Goal: Transaction & Acquisition: Purchase product/service

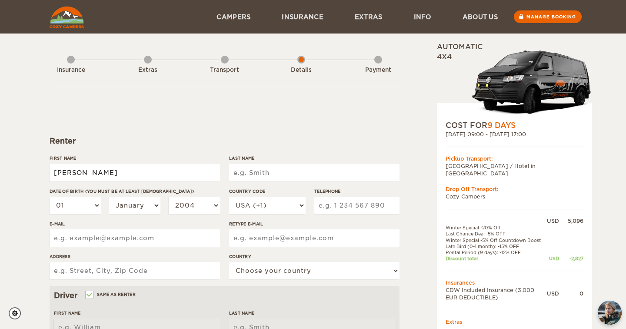
type input "Jasmine"
type input "Farhoudi"
select select "06"
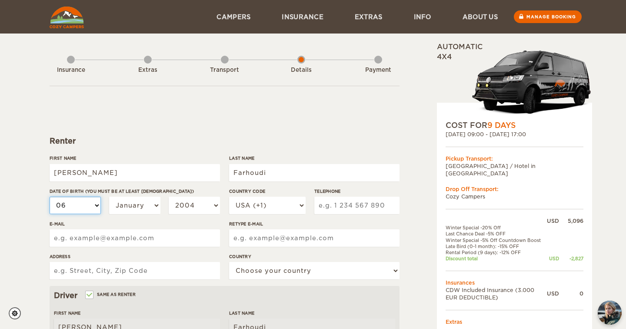
select select "06"
select select "26"
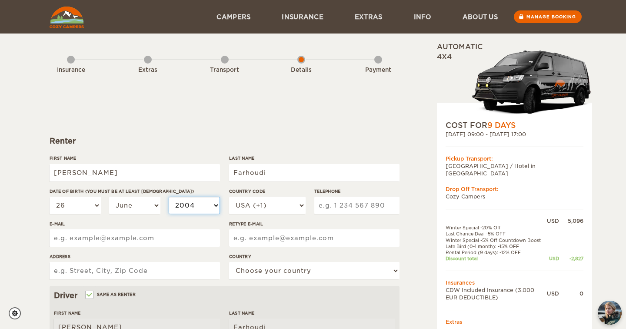
select select "1987"
type input "jasmine.farhoudi@gmail.com"
type input "6 Dairy Lane"
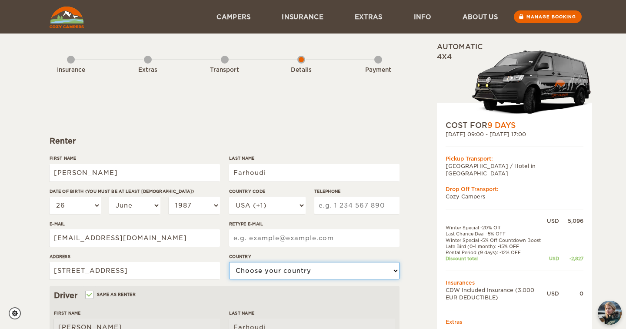
select select "222"
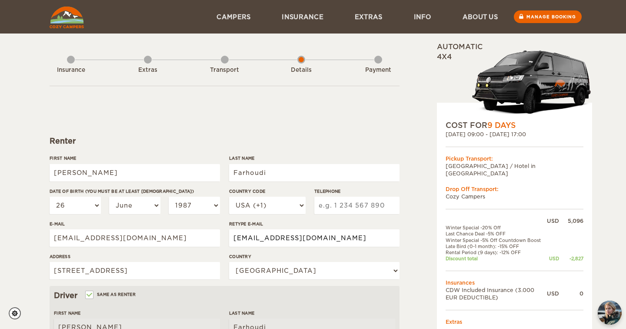
type input "jasmine.farhoudi@gmail.com"
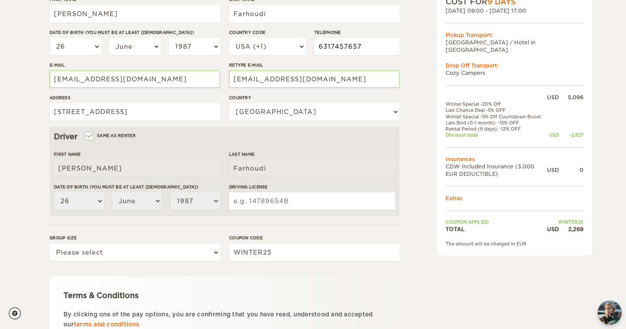
scroll to position [159, 0]
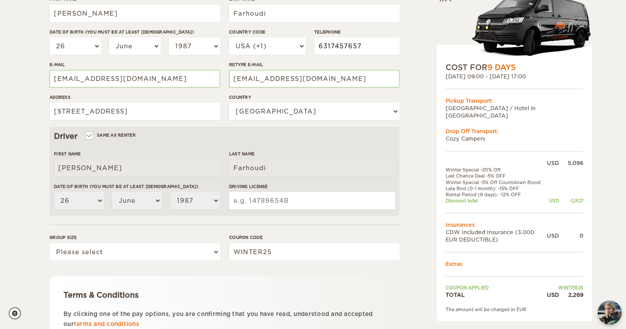
type input "6317457657"
select select "2"
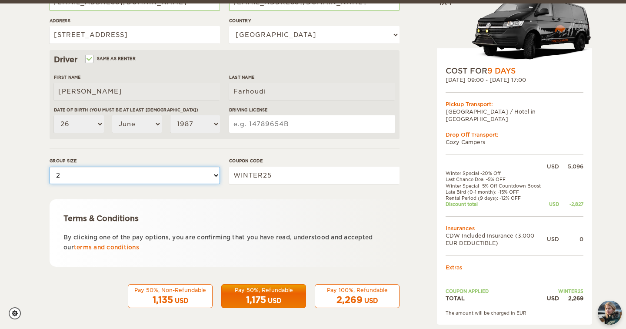
scroll to position [235, 0]
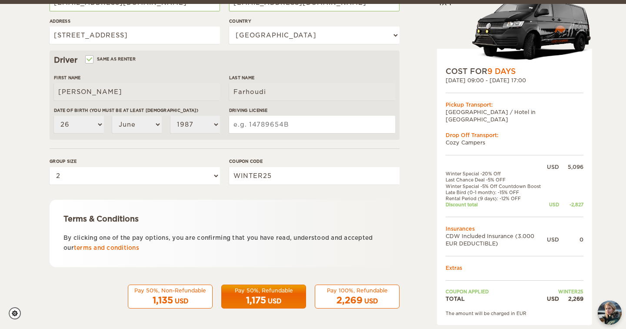
click at [362, 297] on div "2,269 USD" at bounding box center [356, 300] width 73 height 13
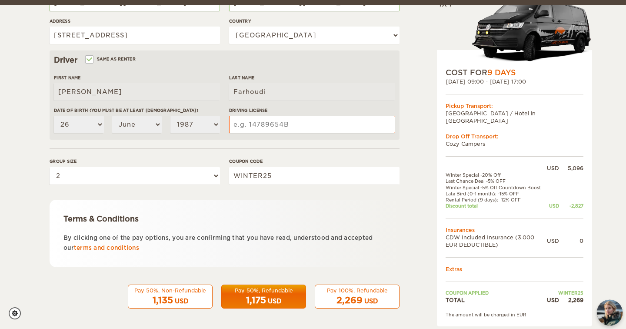
click at [610, 310] on img "chat-button" at bounding box center [610, 313] width 26 height 26
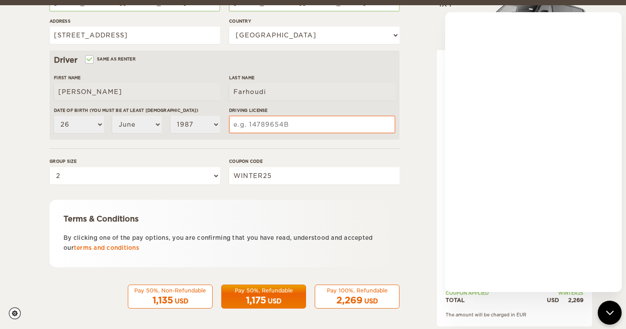
click at [433, 280] on div "Expand Collapse Total 2,269 USD Automatic 4x4 COST FOR 9 Days 24. Sep 2025 09:0…" at bounding box center [492, 64] width 168 height 514
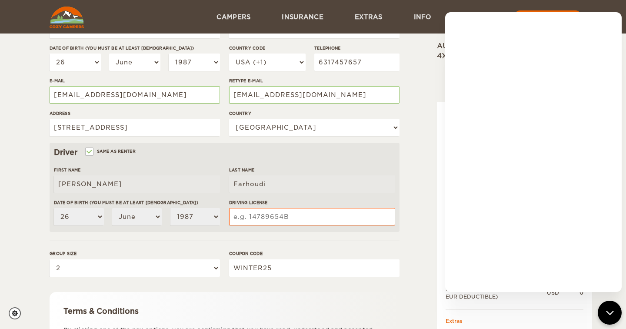
scroll to position [142, 0]
click at [91, 151] on input "Same as renter" at bounding box center [89, 153] width 6 height 6
checkbox input "false"
select select
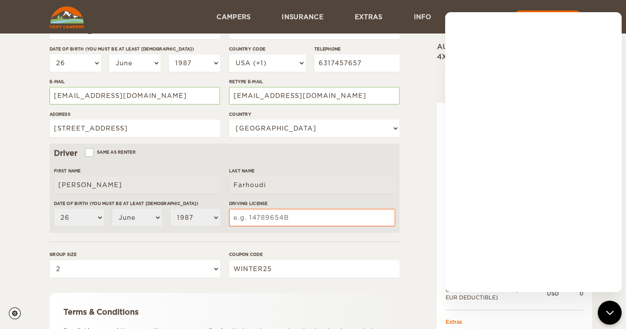
select select
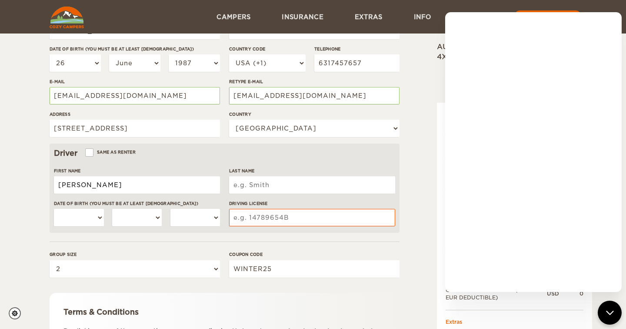
type input "Demetris"
type input "Leventis"
select select "27"
select select "01"
select select "1980"
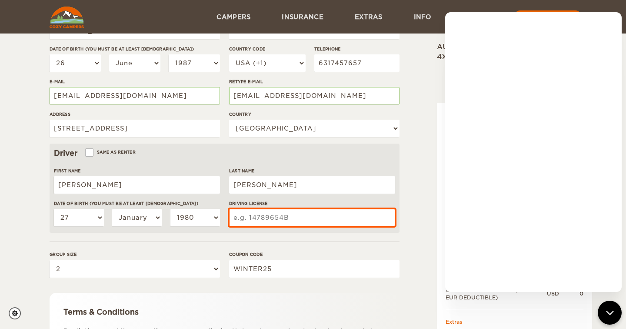
click at [270, 217] on input "Driving License" at bounding box center [312, 217] width 166 height 17
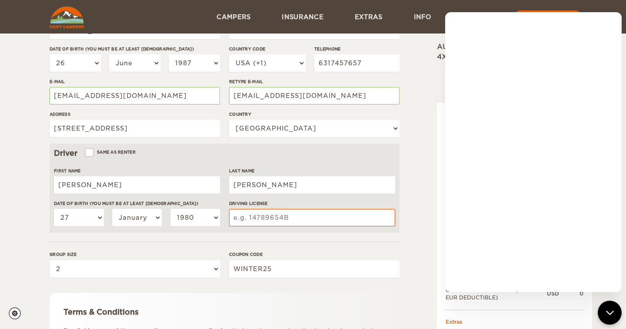
click at [414, 182] on div "Expand Collapse Total 2,269 USD Automatic 4x4 COST FOR 9 Days 24. Sep 2025 09:0…" at bounding box center [492, 157] width 168 height 514
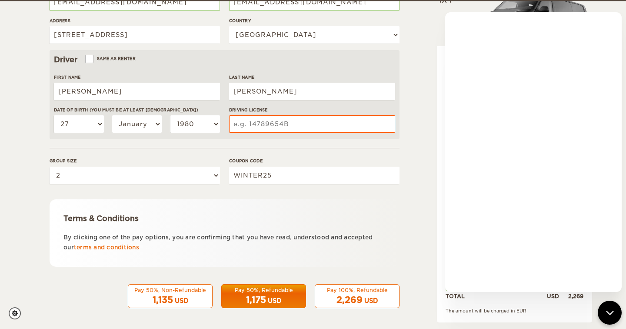
scroll to position [235, 0]
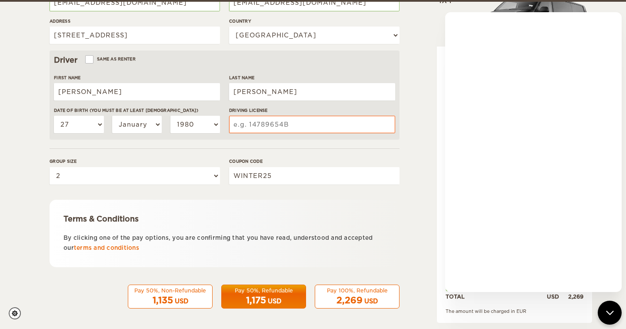
click at [354, 291] on div "Pay 100%, Refundable" at bounding box center [356, 290] width 73 height 7
click at [90, 58] on input "Same as renter" at bounding box center [89, 60] width 6 height 6
checkbox input "true"
type input "[PERSON_NAME]"
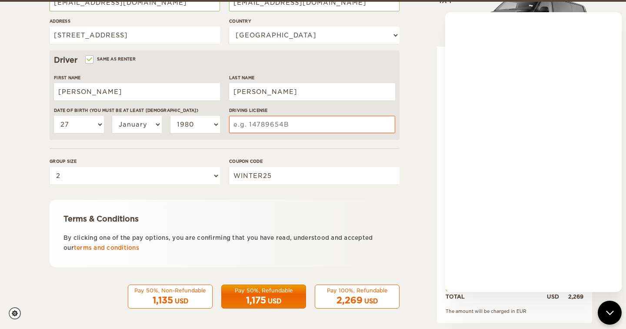
type input "Farhoudi"
select select "26"
select select "06"
select select "1987"
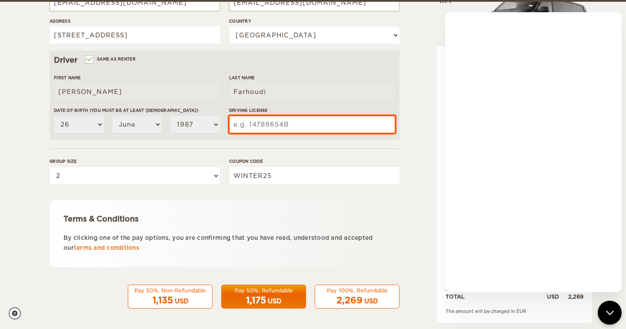
click at [268, 128] on input "Driving License" at bounding box center [312, 124] width 166 height 17
type input "400481949"
click at [274, 123] on input "400481949" at bounding box center [312, 124] width 166 height 17
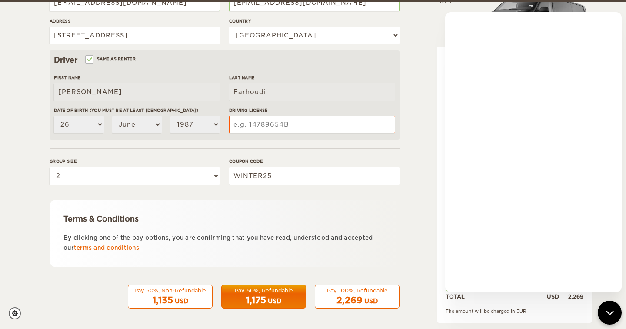
click at [91, 58] on input "Same as renter" at bounding box center [89, 60] width 6 height 6
checkbox input "false"
select select
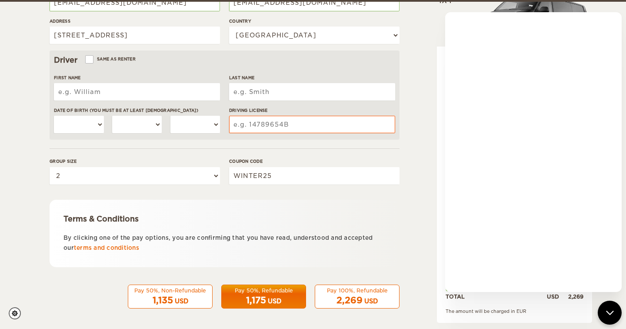
click at [88, 90] on input "First Name" at bounding box center [137, 91] width 166 height 17
type input "Demetris"
click at [286, 87] on input "Last Name" at bounding box center [312, 91] width 166 height 17
click at [237, 91] on input "Lventis" at bounding box center [312, 91] width 166 height 17
type input "Leventis"
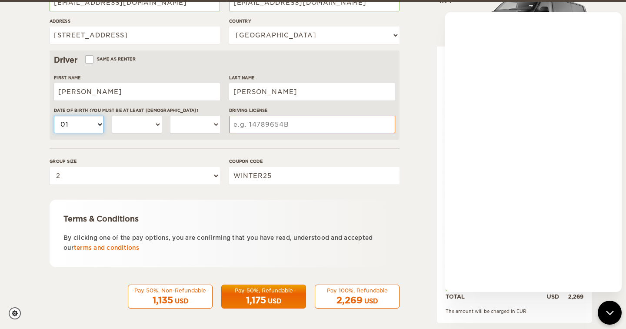
select select "27"
select select "01"
select select "1980"
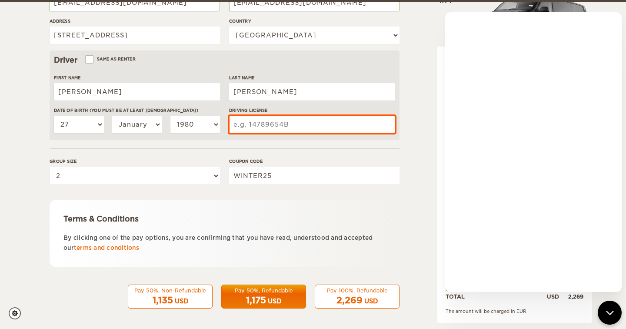
click at [253, 123] on input "Driving License" at bounding box center [312, 124] width 166 height 17
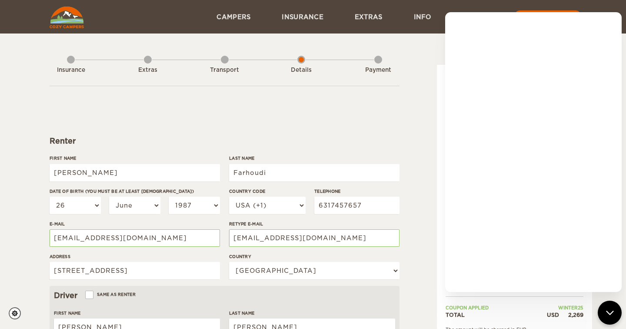
scroll to position [0, 0]
type input "120928159"
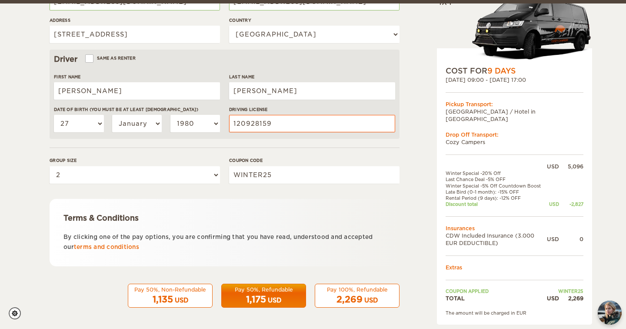
scroll to position [235, 0]
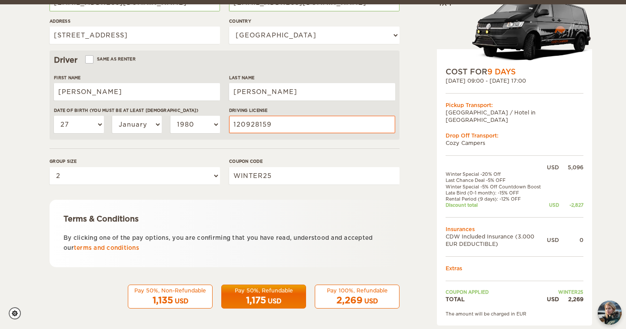
click at [356, 291] on div "Pay 100%, Refundable" at bounding box center [356, 290] width 73 height 7
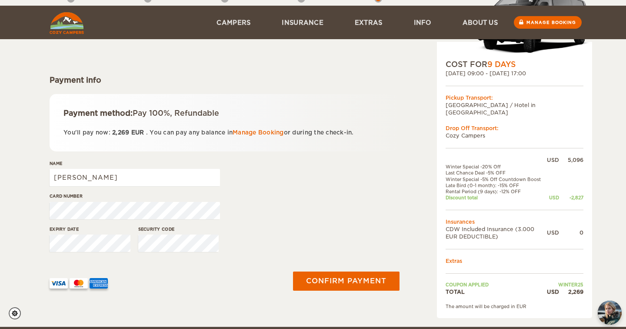
scroll to position [56, 0]
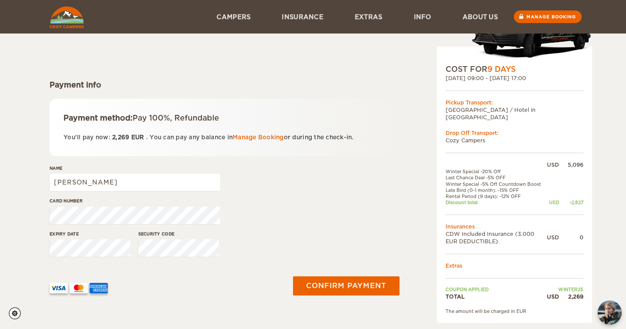
click at [314, 221] on div "Card number" at bounding box center [225, 213] width 350 height 33
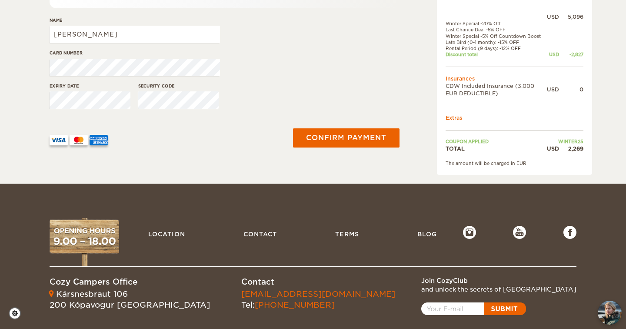
scroll to position [210, 0]
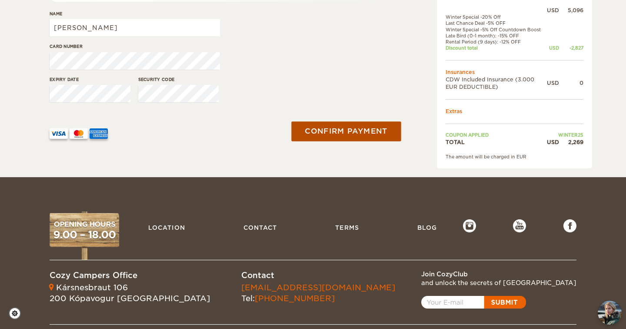
click at [367, 128] on button "Confirm payment" at bounding box center [346, 131] width 110 height 20
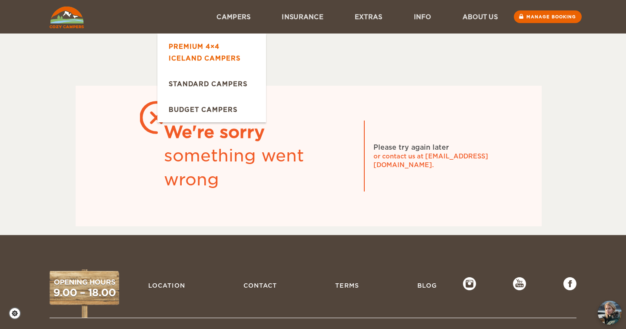
click at [211, 44] on link "Premium 4×4 Iceland Campers" at bounding box center [211, 51] width 109 height 37
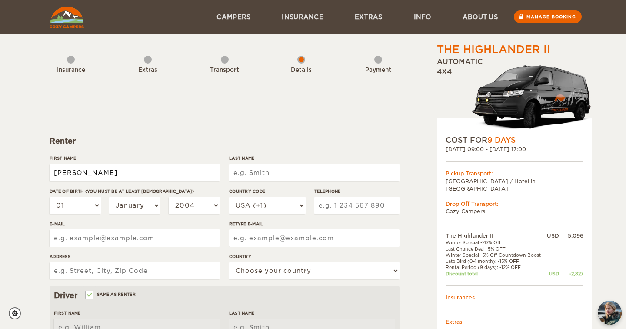
type input "Jasmine"
type input "[PERSON_NAME]"
type input "Farhoudi"
click at [92, 294] on input "Same as renter" at bounding box center [89, 296] width 6 height 6
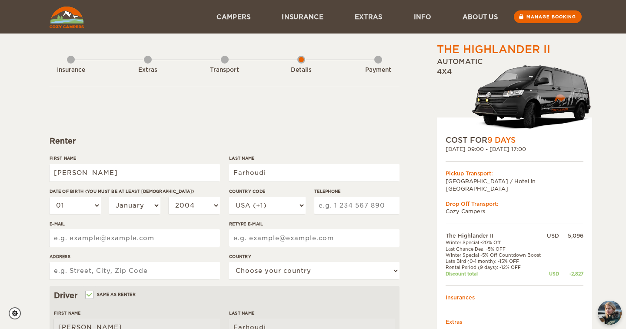
checkbox input "false"
select select
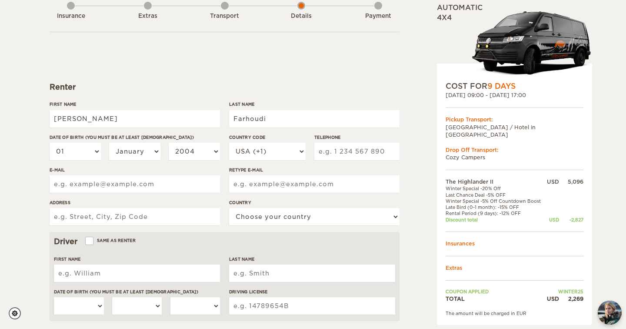
scroll to position [55, 0]
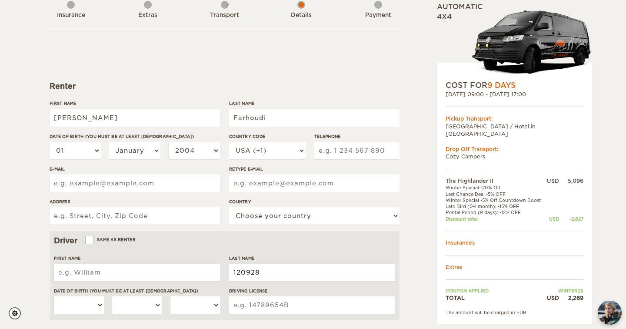
type input "120928"
select select "26"
select select "06"
select select "1987"
type input "6317457657"
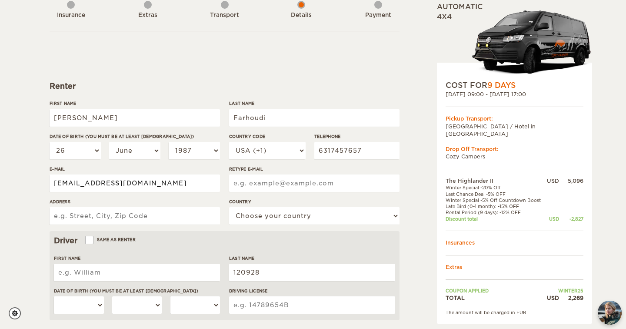
type input "jasmine.farhoudi@gmail.com"
click at [270, 270] on input "120928" at bounding box center [312, 271] width 166 height 17
type input "120928159"
type input "jasmine.farhoudi@gmail.com"
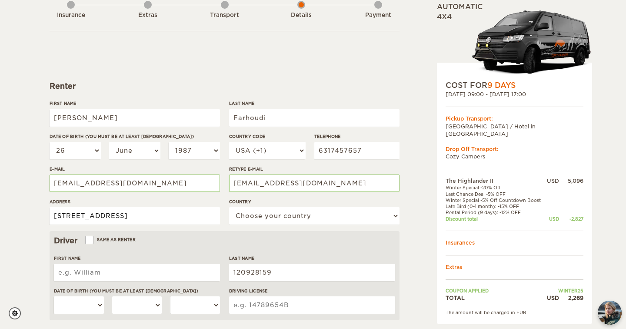
type input "6 Dairy Lane"
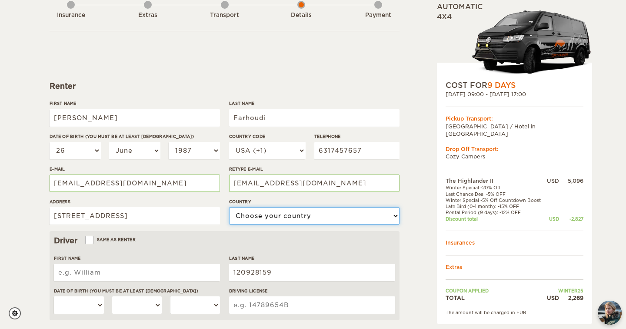
select select "222"
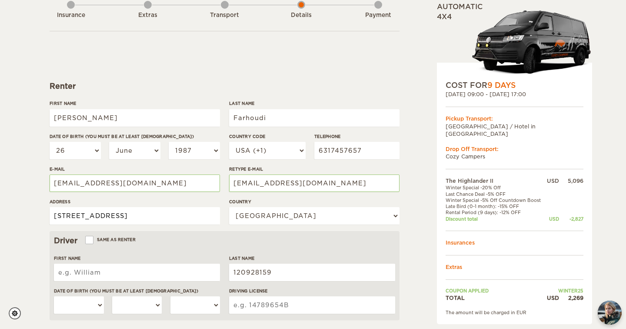
click at [152, 216] on input "6 Dairy Lane" at bounding box center [135, 215] width 170 height 17
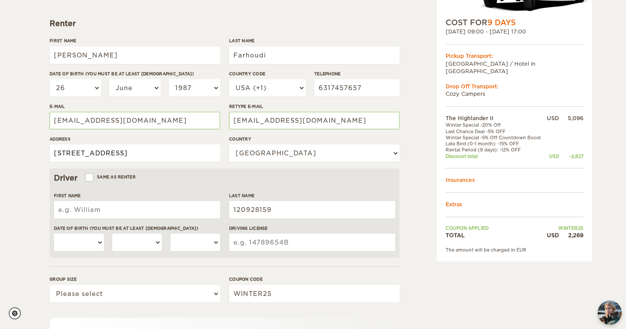
scroll to position [138, 0]
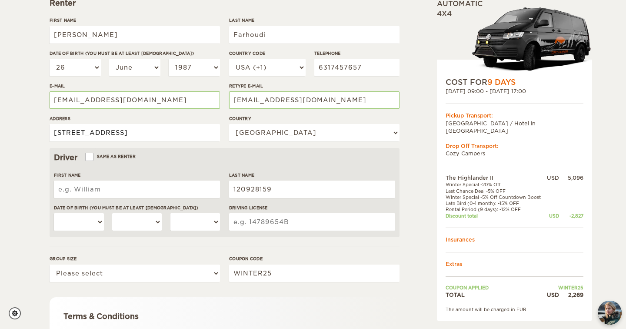
type input "6 Dairy Lane Mount Sinai Ny 11766"
type input "Demetris"
click at [271, 192] on input "120928159" at bounding box center [312, 188] width 166 height 17
click at [257, 218] on input "Driving License" at bounding box center [312, 221] width 166 height 17
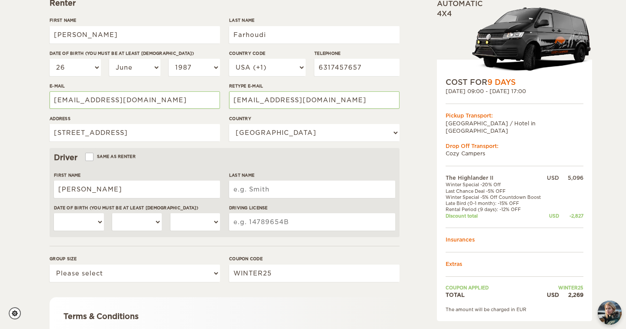
paste input "120928159"
type input "120928159"
click at [268, 187] on input "Last Name" at bounding box center [312, 188] width 166 height 17
type input "Leventis"
select select "27"
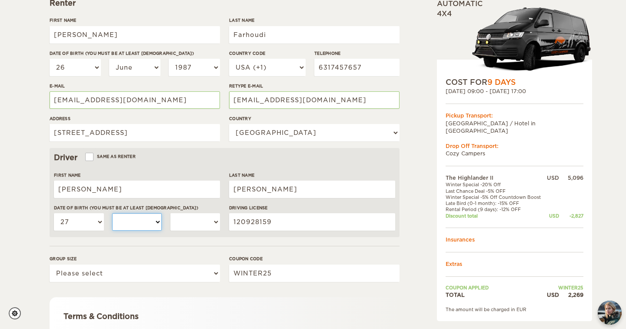
select select "01"
select select "1980"
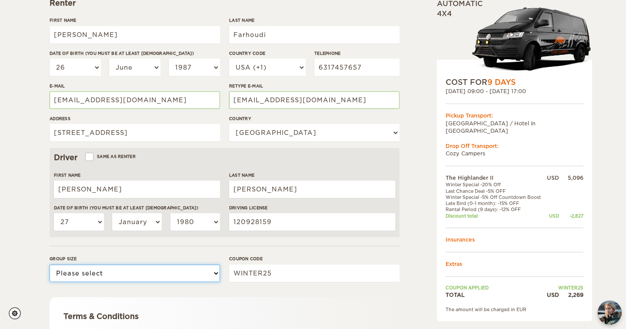
select select "2"
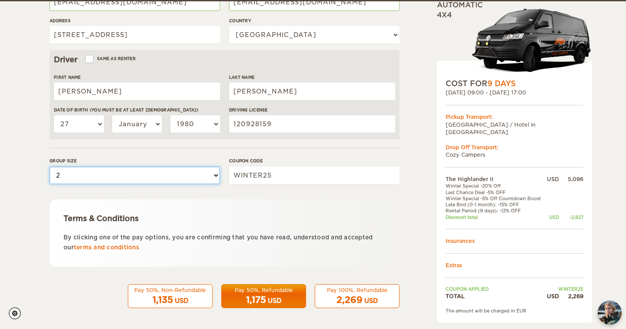
scroll to position [235, 0]
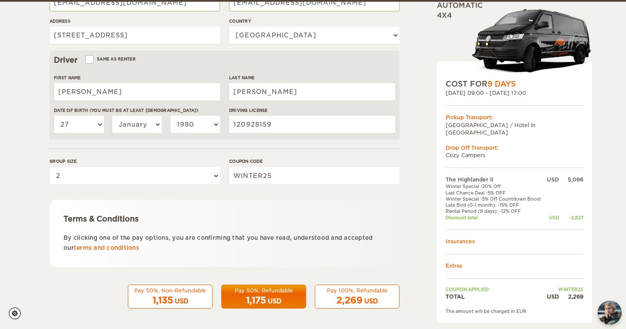
click at [337, 295] on span "2,269" at bounding box center [350, 300] width 26 height 10
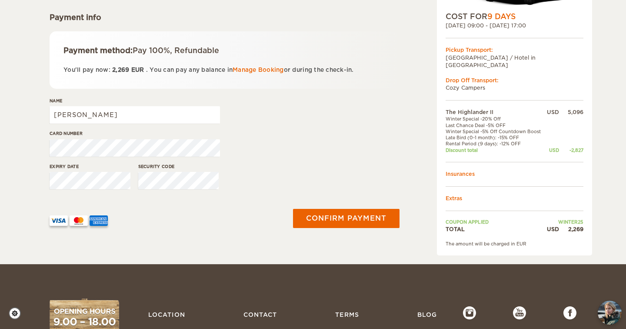
scroll to position [125, 0]
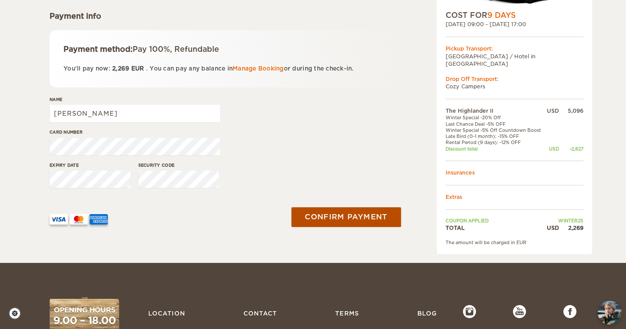
click at [338, 214] on button "Confirm payment" at bounding box center [346, 217] width 110 height 20
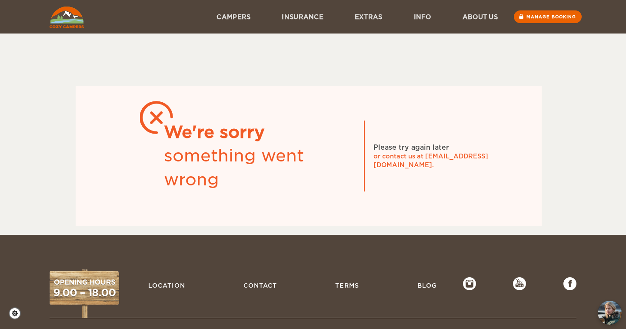
click at [62, 17] on img at bounding box center [67, 18] width 34 height 22
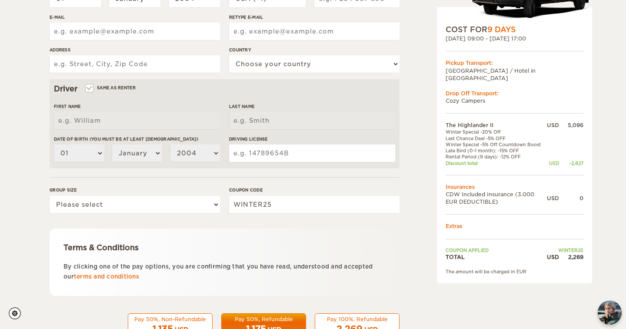
scroll to position [208, 0]
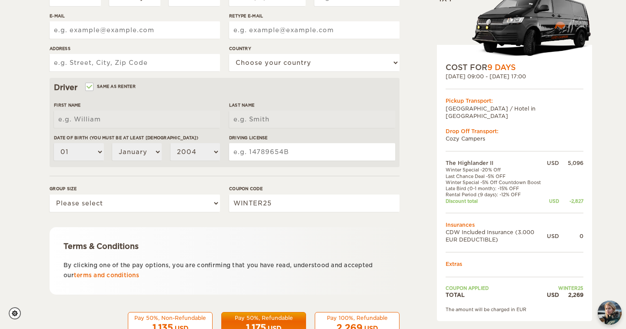
click at [272, 150] on input "Driving License" at bounding box center [312, 151] width 166 height 17
paste input "120928159"
type input "120928159"
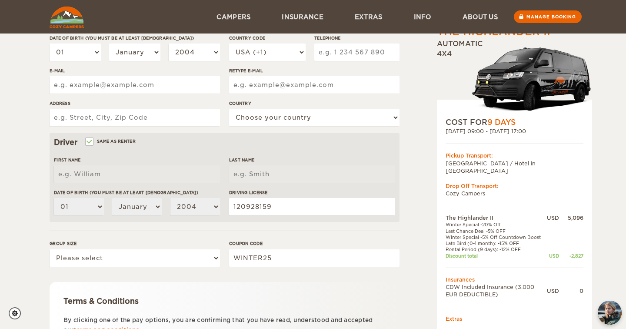
scroll to position [151, 0]
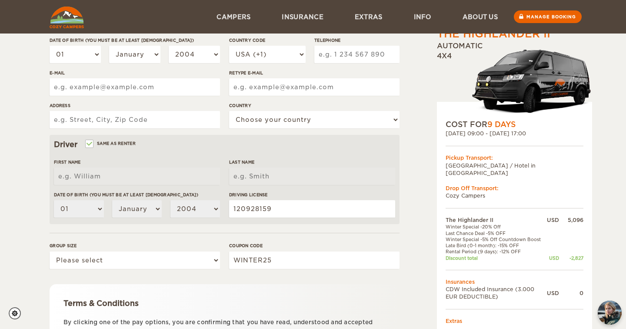
click at [91, 143] on input "Same as renter" at bounding box center [89, 145] width 6 height 6
checkbox input "false"
select select
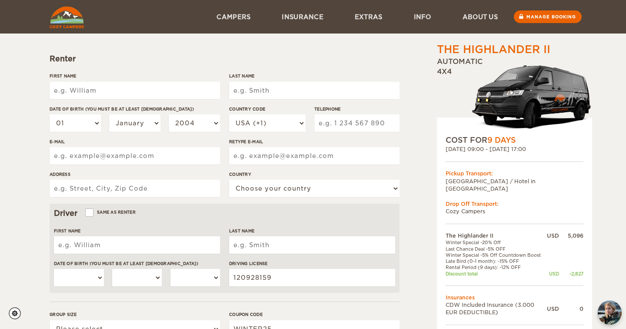
scroll to position [70, 0]
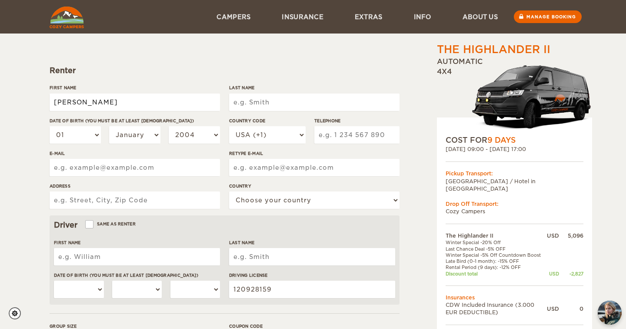
type input "Jasmine"
type input "Farhoudi"
select select "06"
select select "1987"
type input "6317457657"
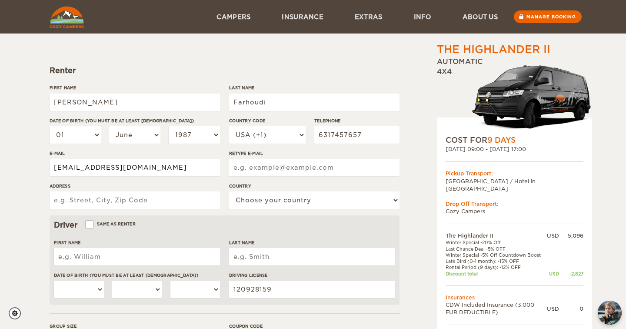
type input "jasmine.farhoudi@gmail.com"
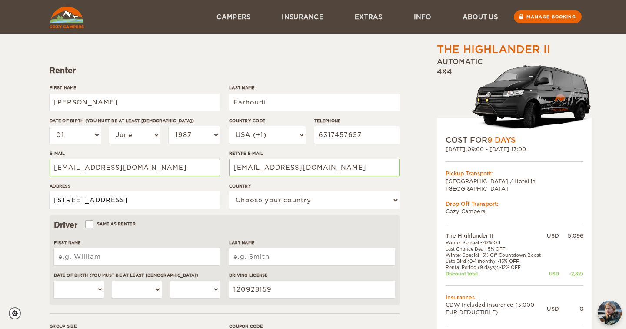
type input "6 Dairy Lane, Mount Sinai, NY, 11766"
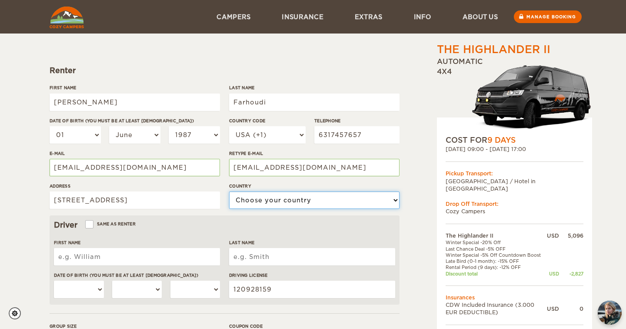
select select "222"
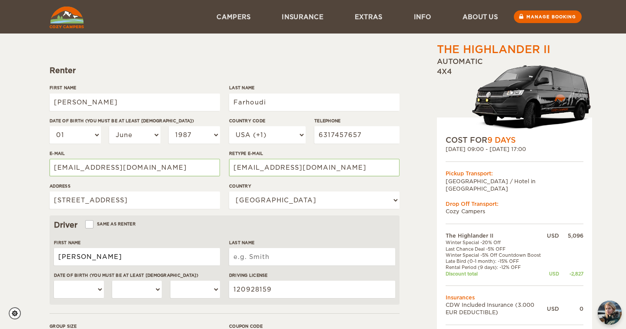
type input "Demetris"
type input "Leventis"
select select "27"
select select "01"
select select "1980"
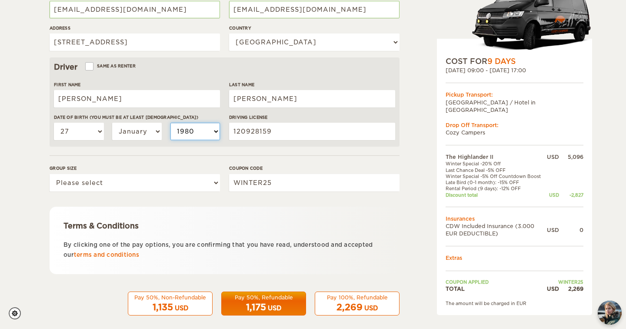
scroll to position [230, 0]
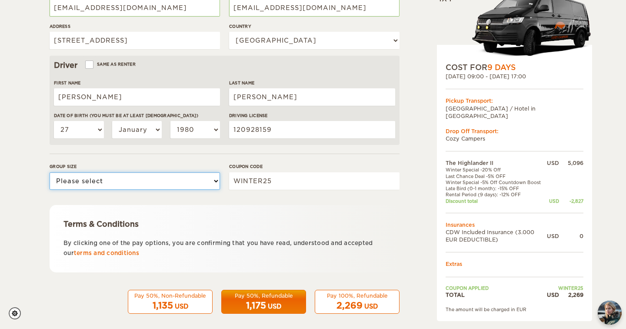
select select "2"
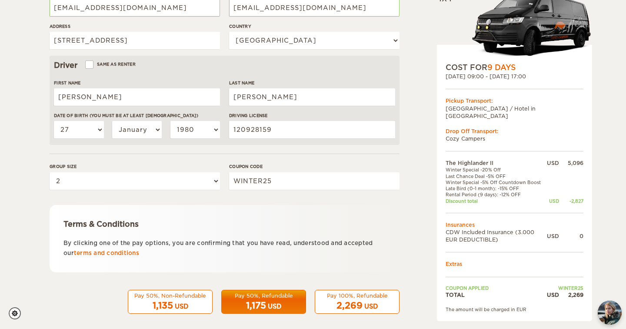
click at [332, 300] on div "2,269 USD" at bounding box center [356, 305] width 73 height 13
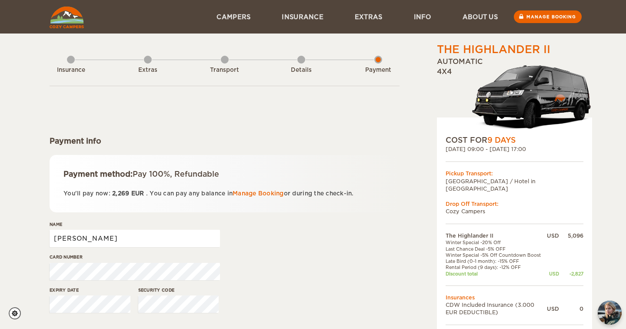
click at [126, 235] on input "[PERSON_NAME]" at bounding box center [135, 238] width 170 height 17
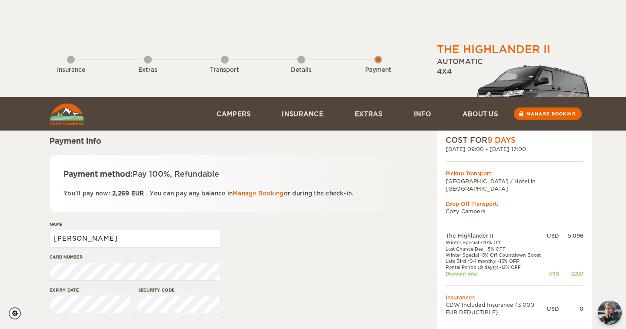
scroll to position [172, 0]
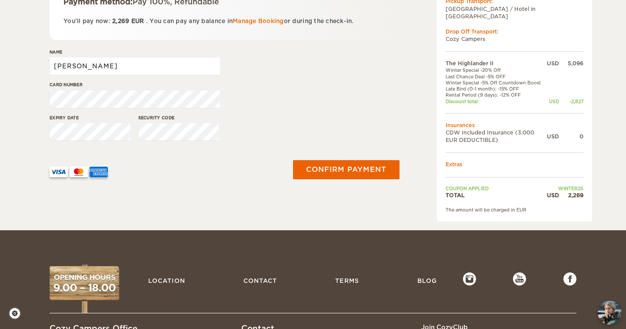
type input "Jasmine Farhoudi"
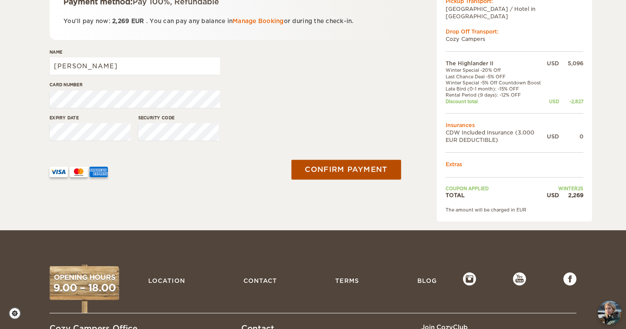
click at [319, 168] on button "Confirm payment" at bounding box center [346, 170] width 110 height 20
